Goal: Find specific page/section: Find specific page/section

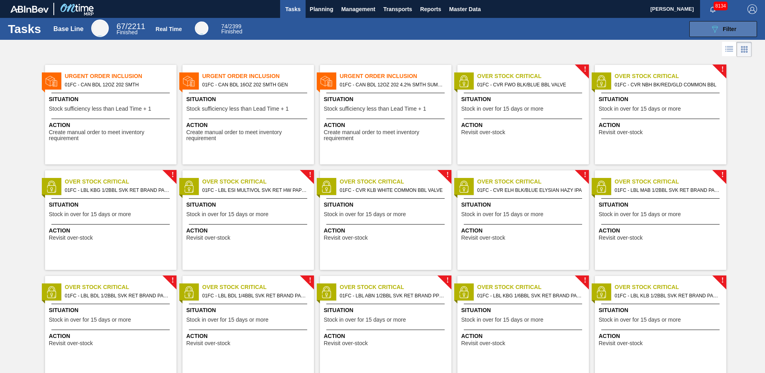
click at [732, 24] on div "089F7B8B-B2A5-4AFE-B5C0-19BA573D28AC Filter" at bounding box center [723, 29] width 26 height 10
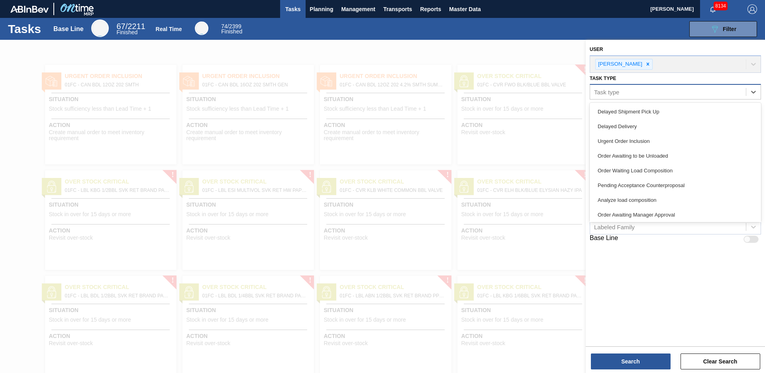
click at [659, 96] on div "Task type" at bounding box center [668, 92] width 156 height 12
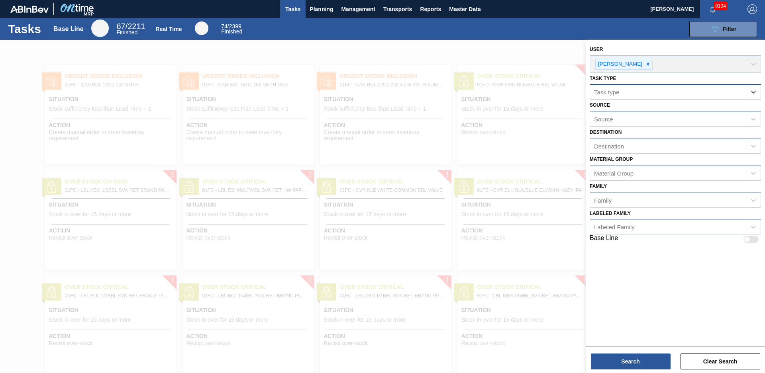
click at [659, 96] on div "Task type" at bounding box center [668, 92] width 156 height 12
click at [643, 173] on div "Material Group" at bounding box center [668, 173] width 156 height 12
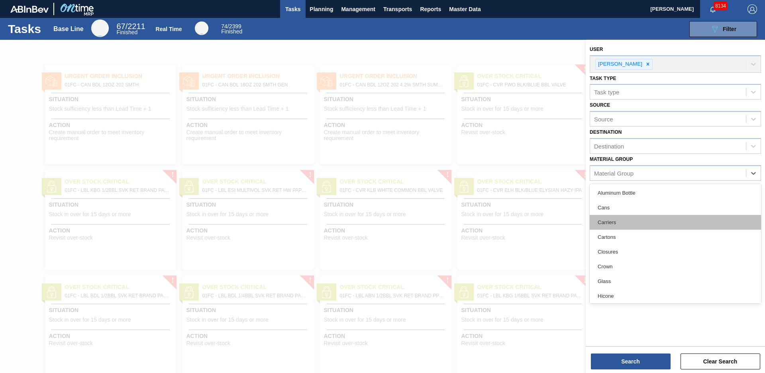
click at [630, 218] on div "Carriers" at bounding box center [674, 222] width 171 height 15
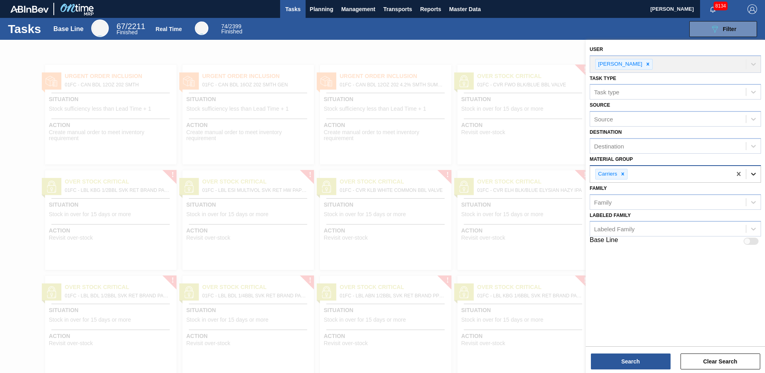
click at [753, 172] on icon at bounding box center [753, 174] width 8 height 8
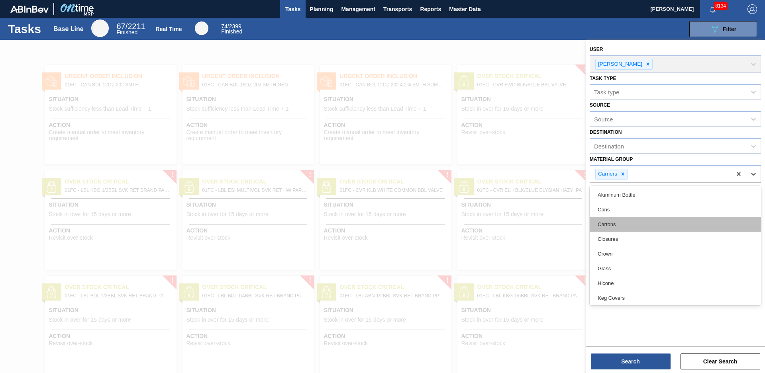
click at [654, 219] on div "Cartons" at bounding box center [674, 224] width 171 height 15
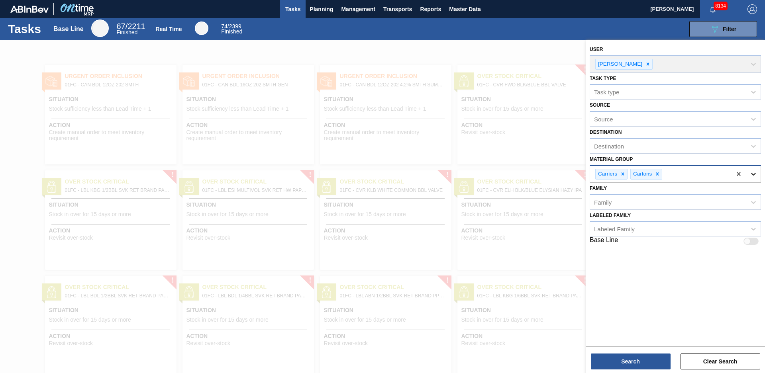
click at [758, 177] on div at bounding box center [753, 174] width 14 height 14
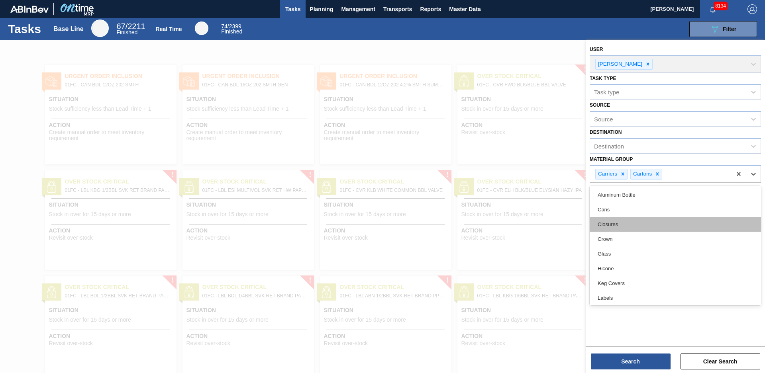
click at [682, 224] on div "Closures" at bounding box center [674, 224] width 171 height 15
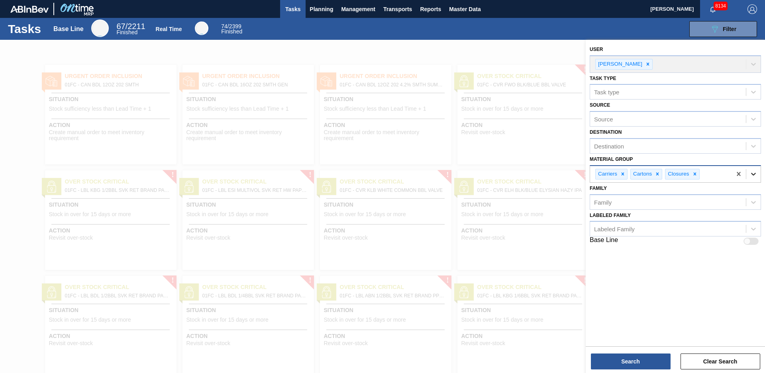
click at [753, 172] on icon at bounding box center [753, 174] width 8 height 8
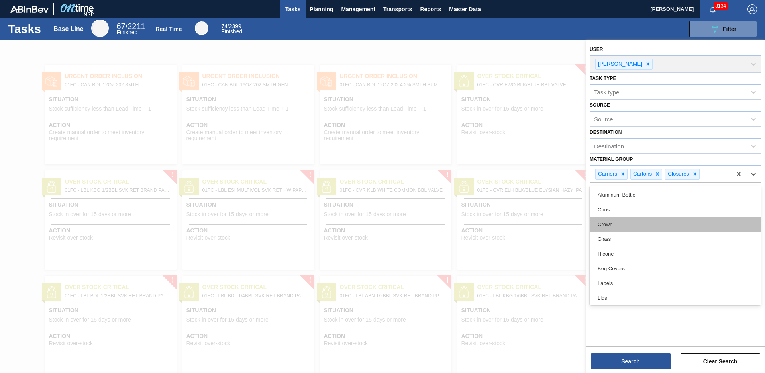
click at [703, 226] on div "Crown" at bounding box center [674, 224] width 171 height 15
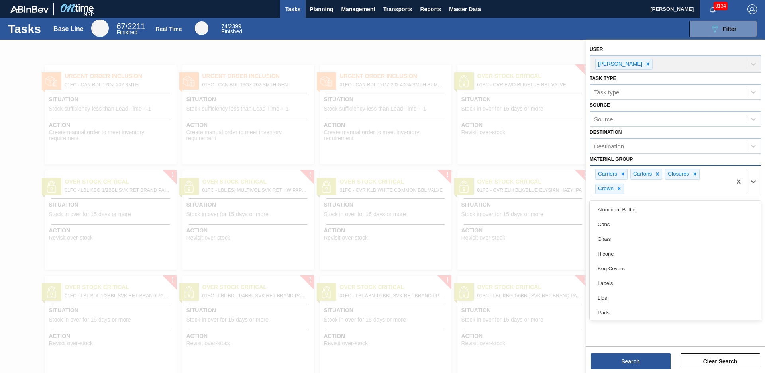
click at [757, 192] on div at bounding box center [745, 181] width 29 height 31
click at [698, 256] on div "Hicone" at bounding box center [674, 254] width 171 height 15
click at [756, 190] on div at bounding box center [745, 181] width 29 height 31
click at [659, 252] on div "Keg Covers" at bounding box center [674, 254] width 171 height 15
click at [757, 186] on div at bounding box center [753, 181] width 14 height 14
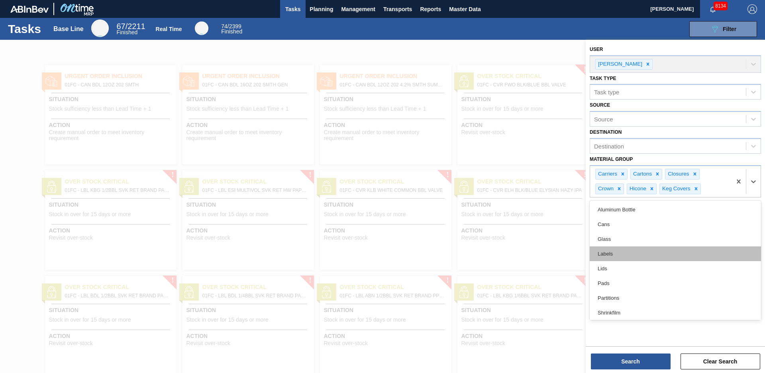
click at [659, 255] on div "Labels" at bounding box center [674, 254] width 171 height 15
click at [752, 192] on icon at bounding box center [753, 189] width 8 height 8
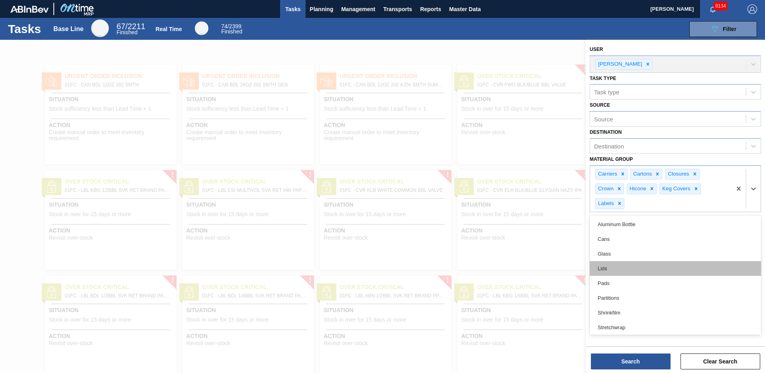
click at [653, 272] on div "Lids" at bounding box center [674, 268] width 171 height 15
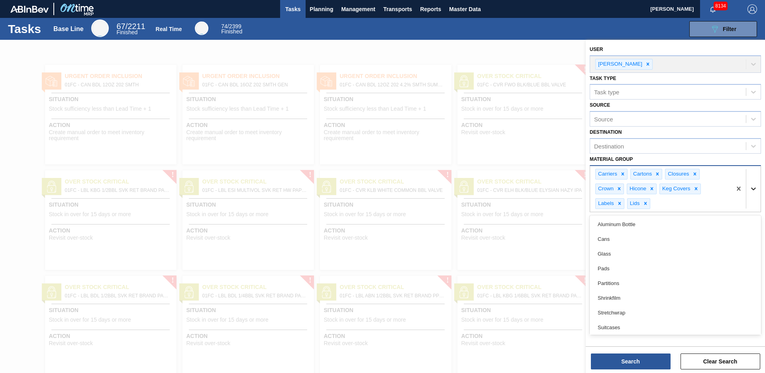
click at [752, 194] on div at bounding box center [753, 189] width 14 height 14
click at [675, 266] on div "Pads" at bounding box center [674, 268] width 171 height 15
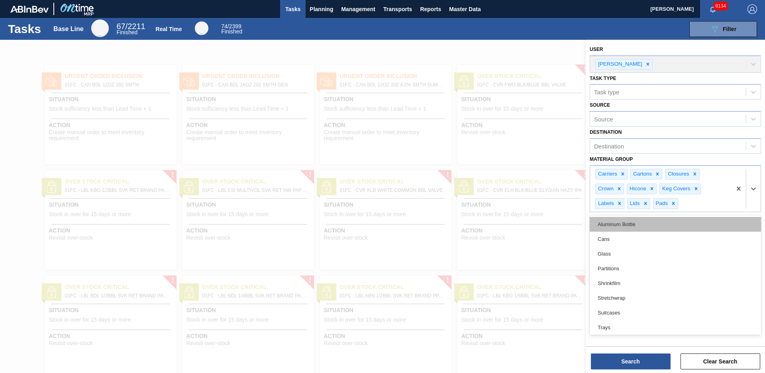
drag, startPoint x: 752, startPoint y: 195, endPoint x: 729, endPoint y: 228, distance: 40.1
click at [752, 195] on div at bounding box center [753, 189] width 14 height 14
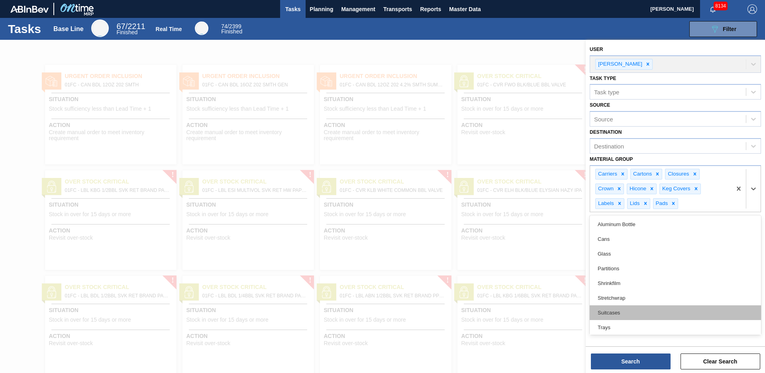
click at [637, 314] on div "Suitcases" at bounding box center [674, 312] width 171 height 15
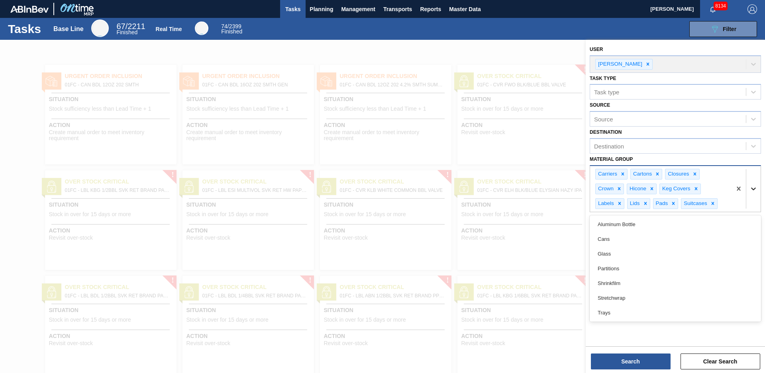
click at [755, 196] on div at bounding box center [753, 189] width 14 height 14
click at [664, 315] on div "Trays" at bounding box center [674, 312] width 171 height 15
click at [757, 212] on div at bounding box center [745, 196] width 29 height 61
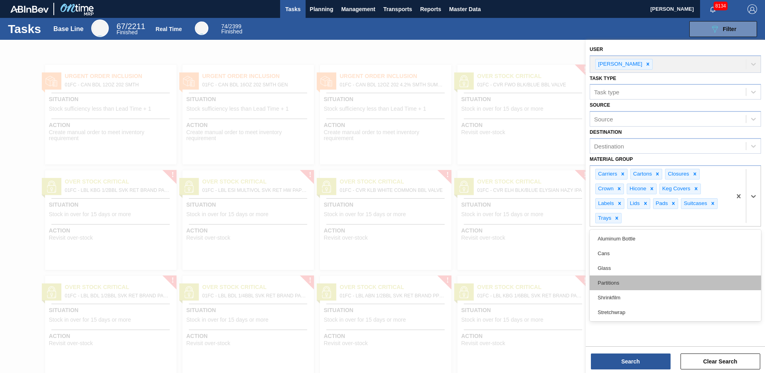
click at [696, 280] on div "Partitions" at bounding box center [674, 283] width 171 height 15
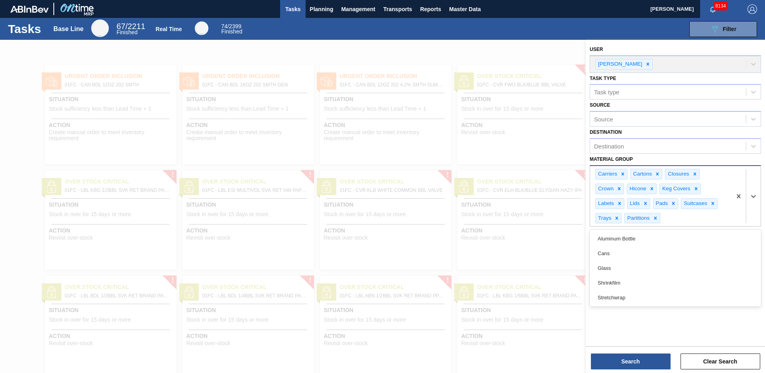
click at [748, 212] on div at bounding box center [745, 196] width 29 height 61
click at [658, 281] on div "Shrinkfilm" at bounding box center [674, 283] width 171 height 15
click at [756, 212] on div at bounding box center [745, 196] width 29 height 61
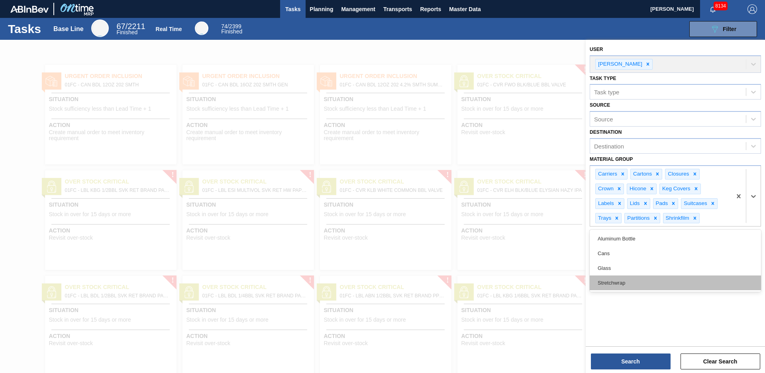
click at [669, 277] on div "Stretchwrap" at bounding box center [674, 283] width 171 height 15
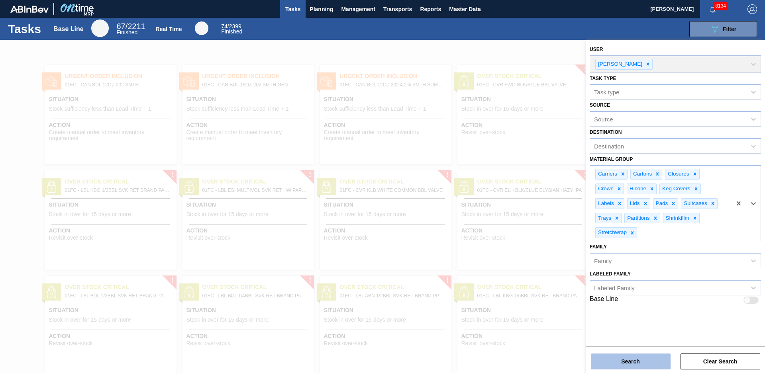
click at [650, 362] on button "Search" at bounding box center [631, 362] width 80 height 16
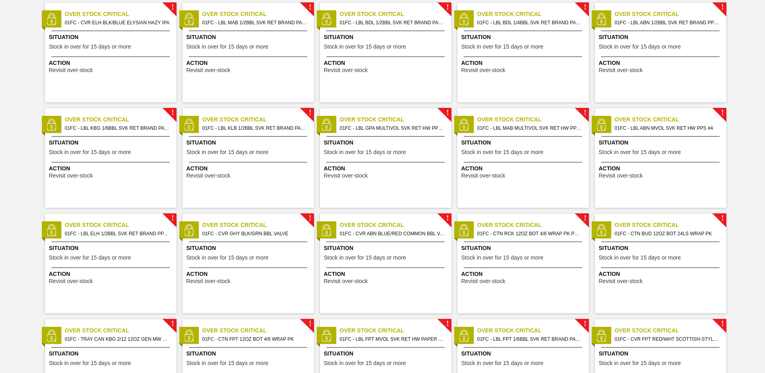
scroll to position [224, 0]
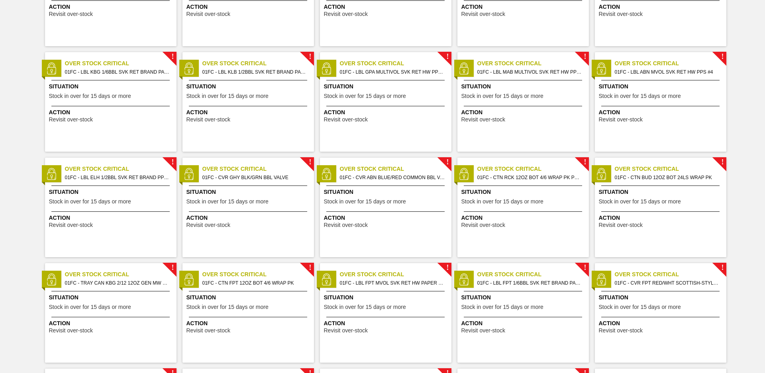
click at [115, 184] on div "! Over Stock Critical 01FC - LBL ELH 1/2BBL SVK RET BRAND PPS #3 Situation Stoc…" at bounding box center [110, 208] width 131 height 100
